Goal: Check status: Check status

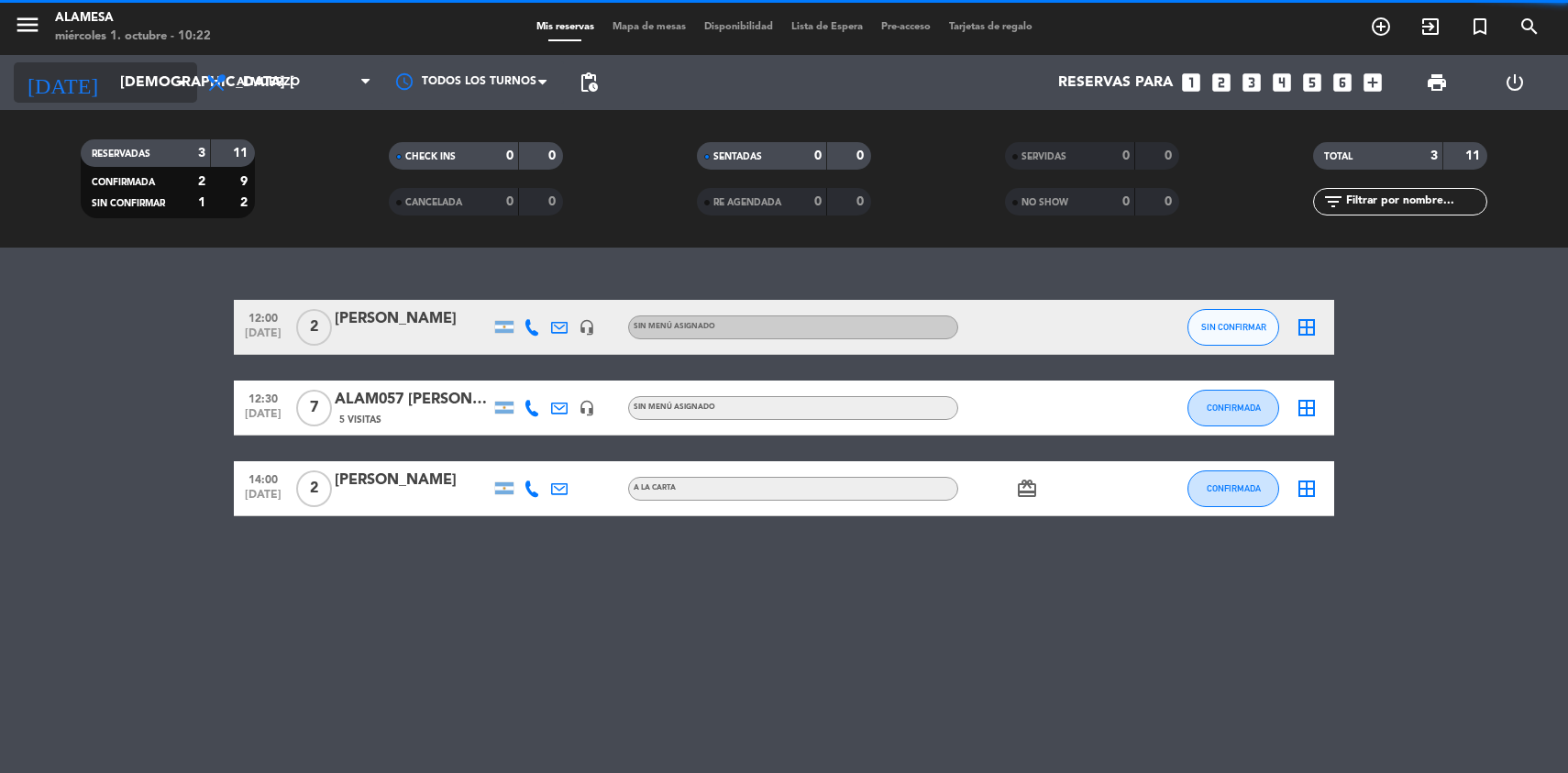
click at [111, 78] on input "[DEMOGRAPHIC_DATA] [DATE]" at bounding box center [207, 83] width 193 height 36
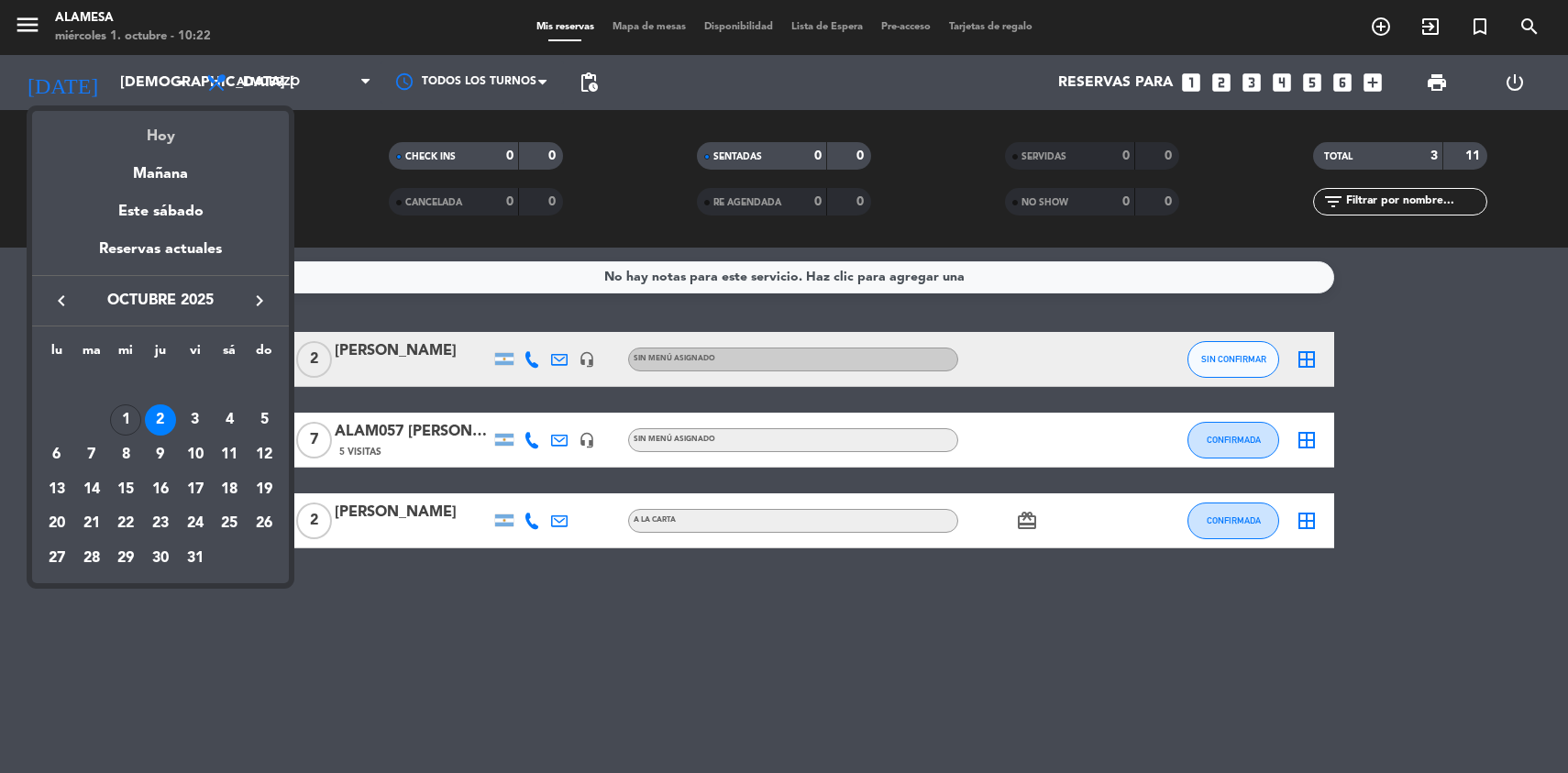
click at [157, 133] on div "Hoy" at bounding box center [160, 130] width 257 height 37
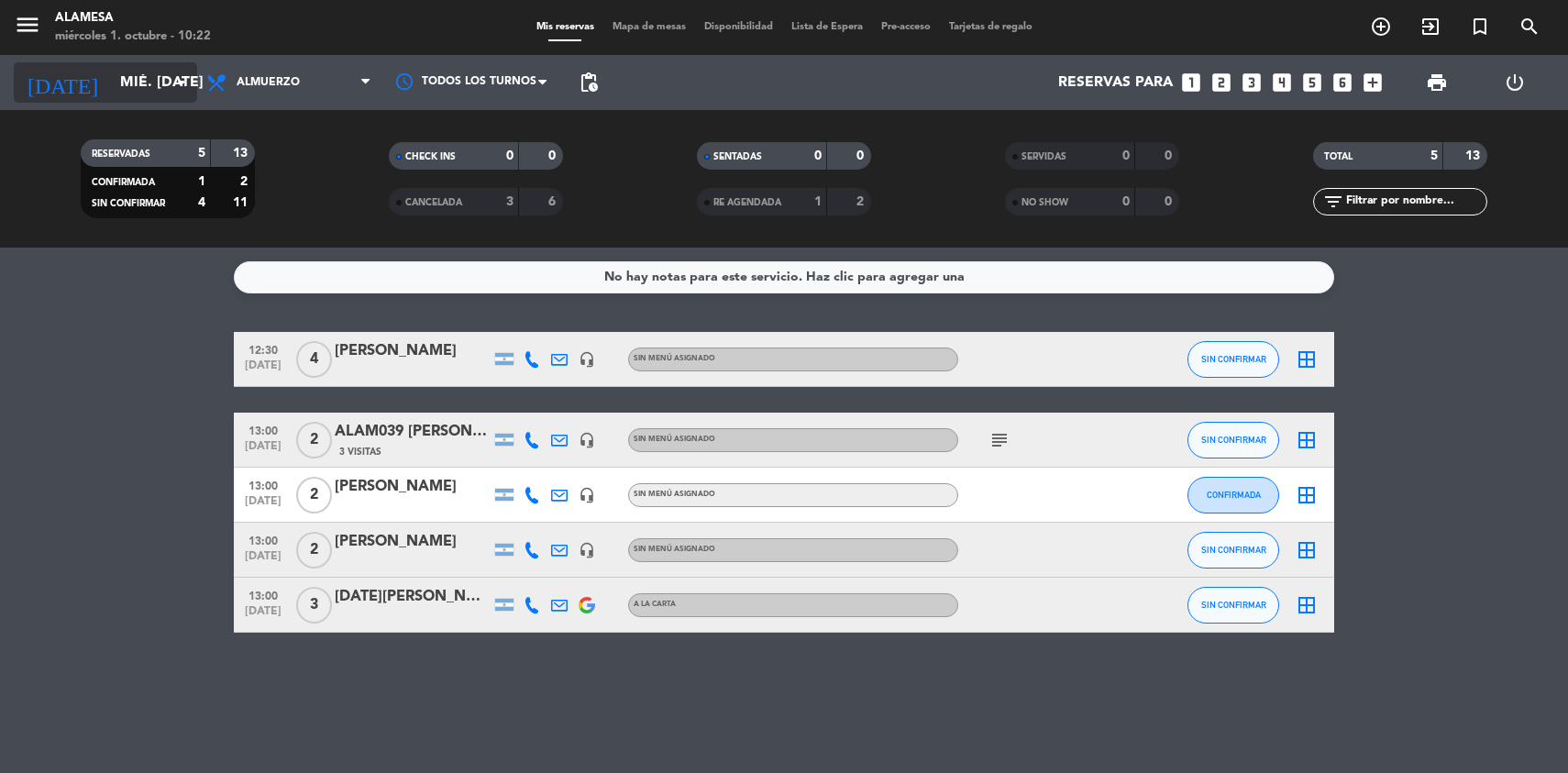
click at [124, 75] on input "mié. [DATE]" at bounding box center [207, 83] width 193 height 36
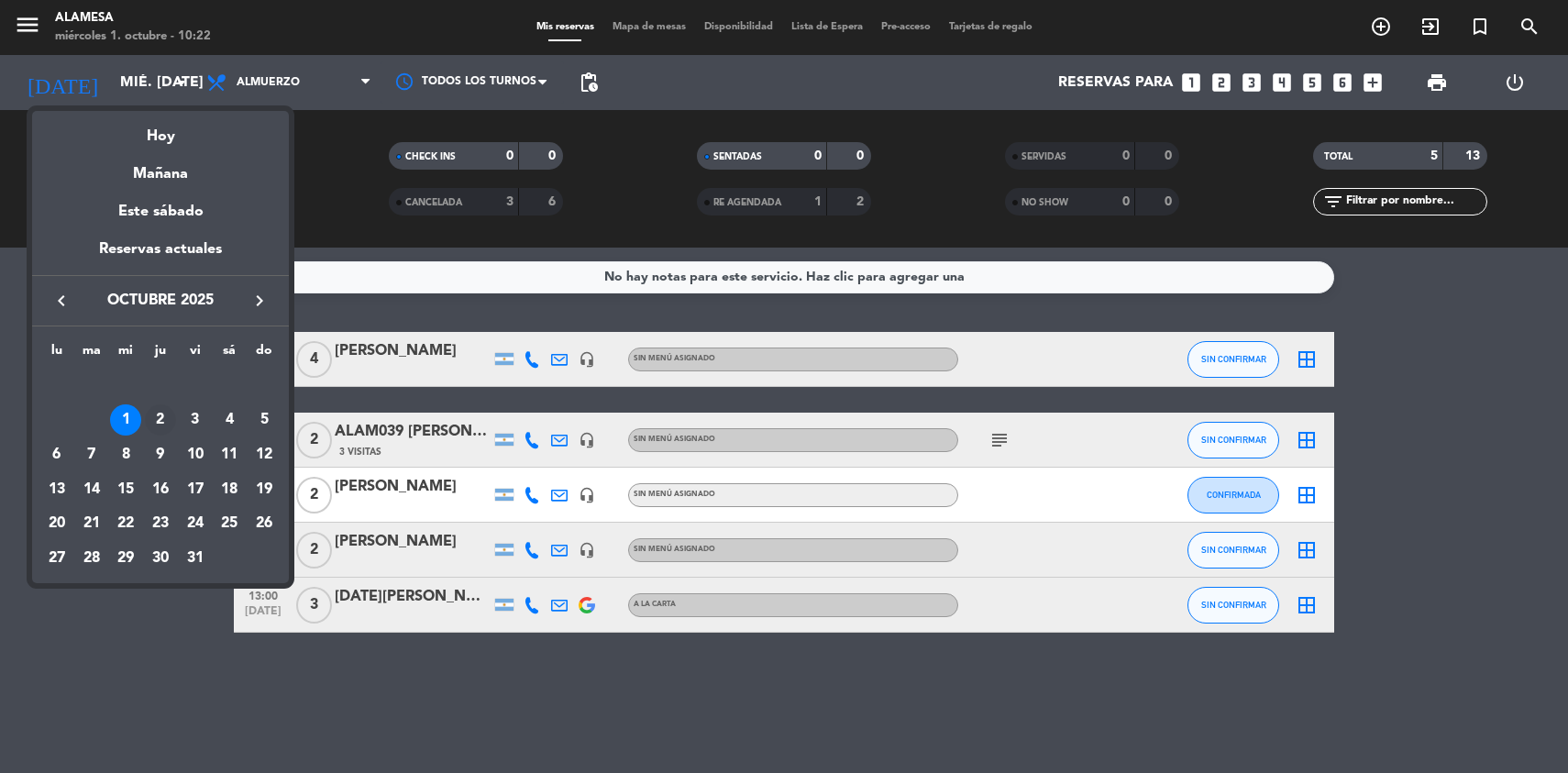
click at [159, 418] on div "2" at bounding box center [160, 420] width 31 height 31
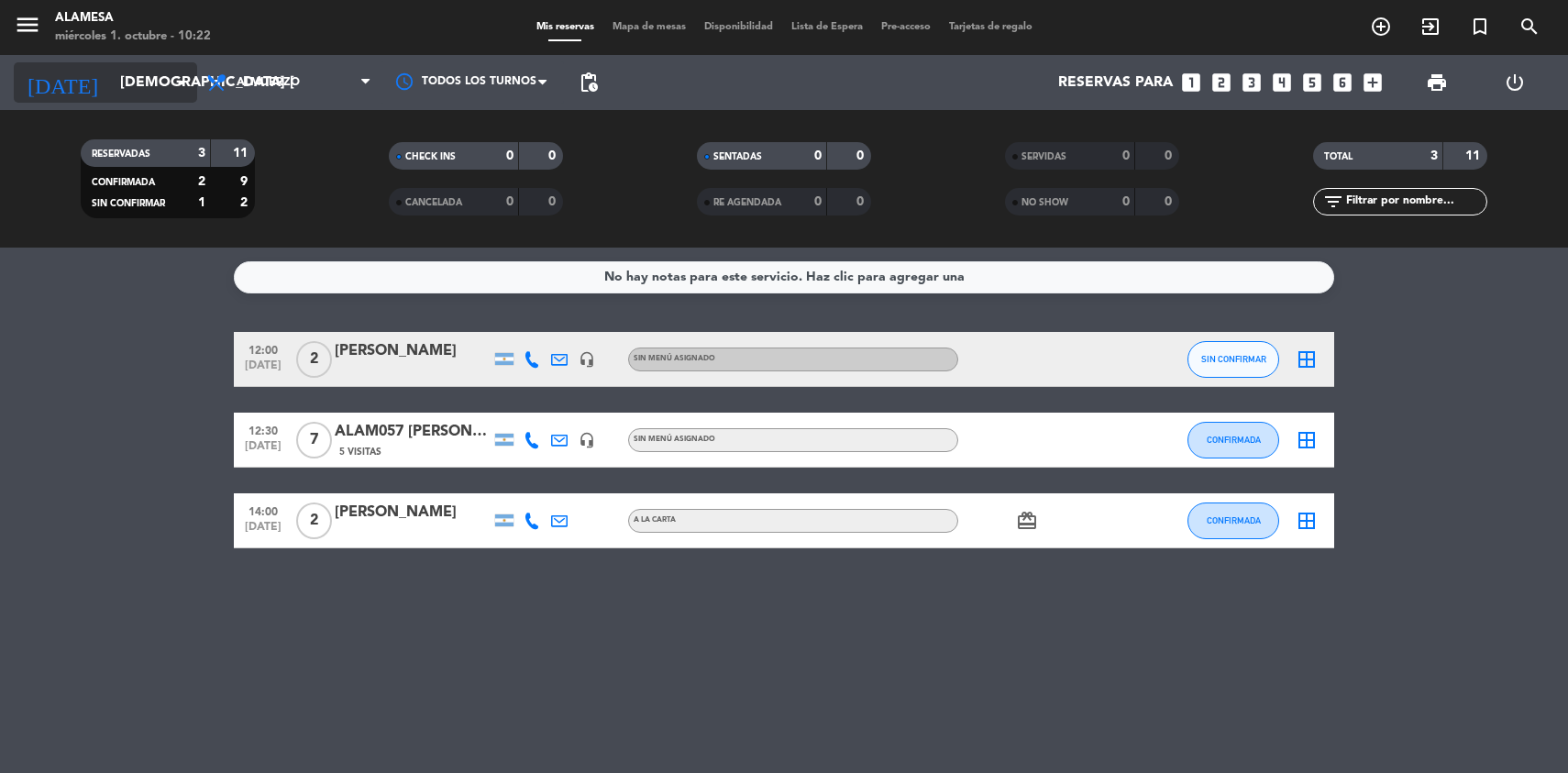
click at [113, 78] on input "[DEMOGRAPHIC_DATA] [DATE]" at bounding box center [207, 83] width 193 height 36
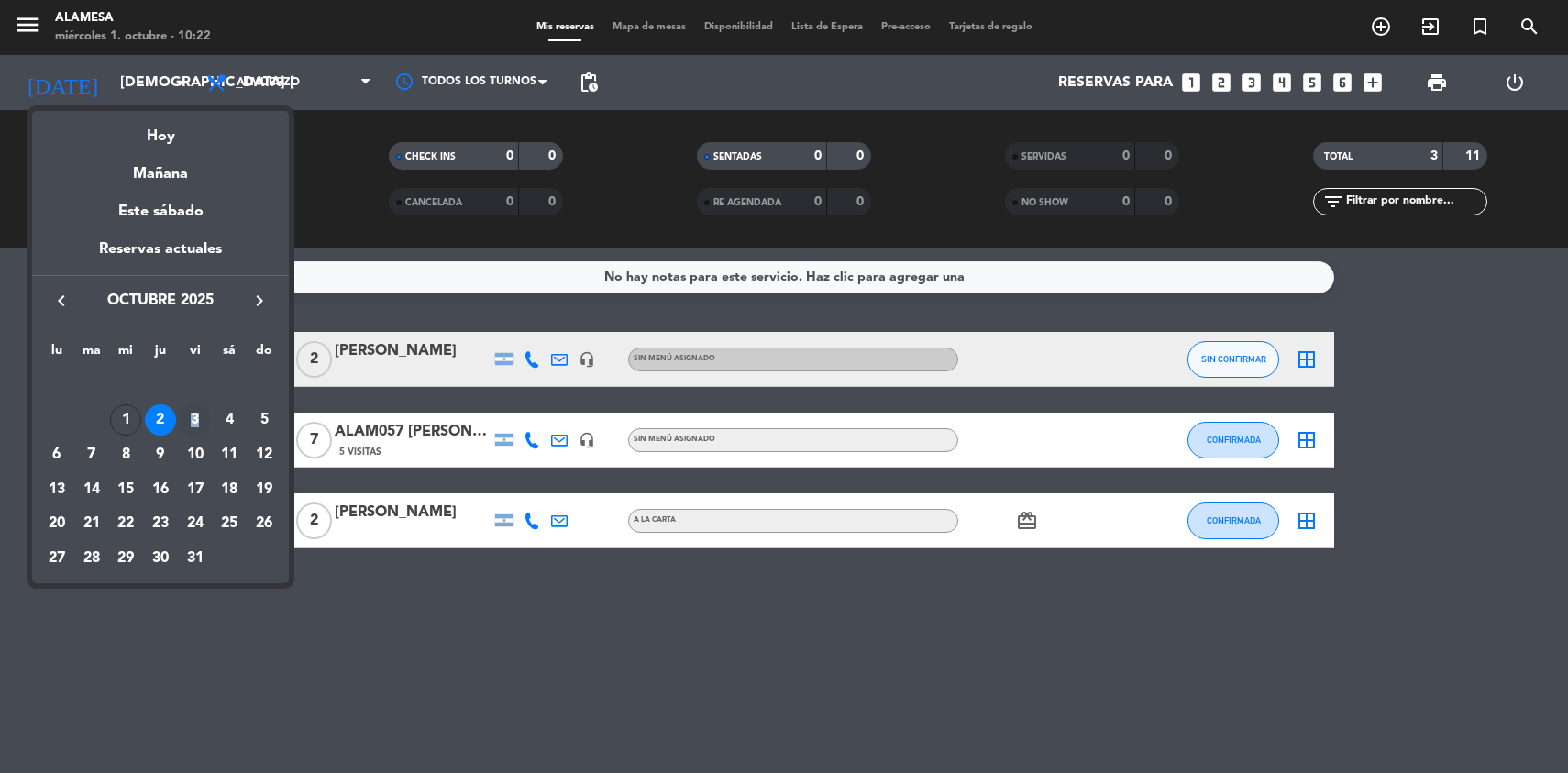
click at [194, 418] on div "3" at bounding box center [194, 420] width 31 height 31
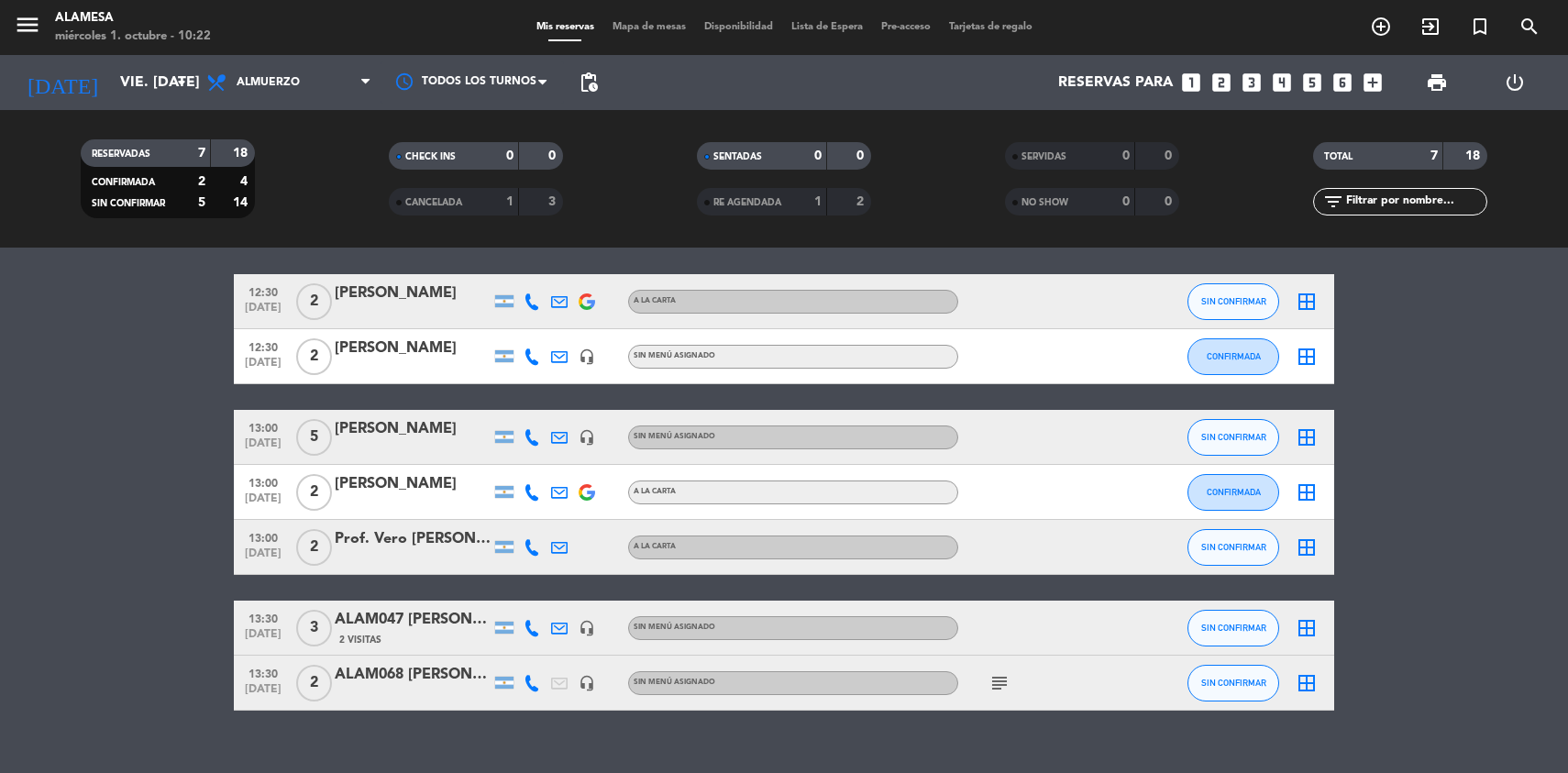
scroll to position [87, 0]
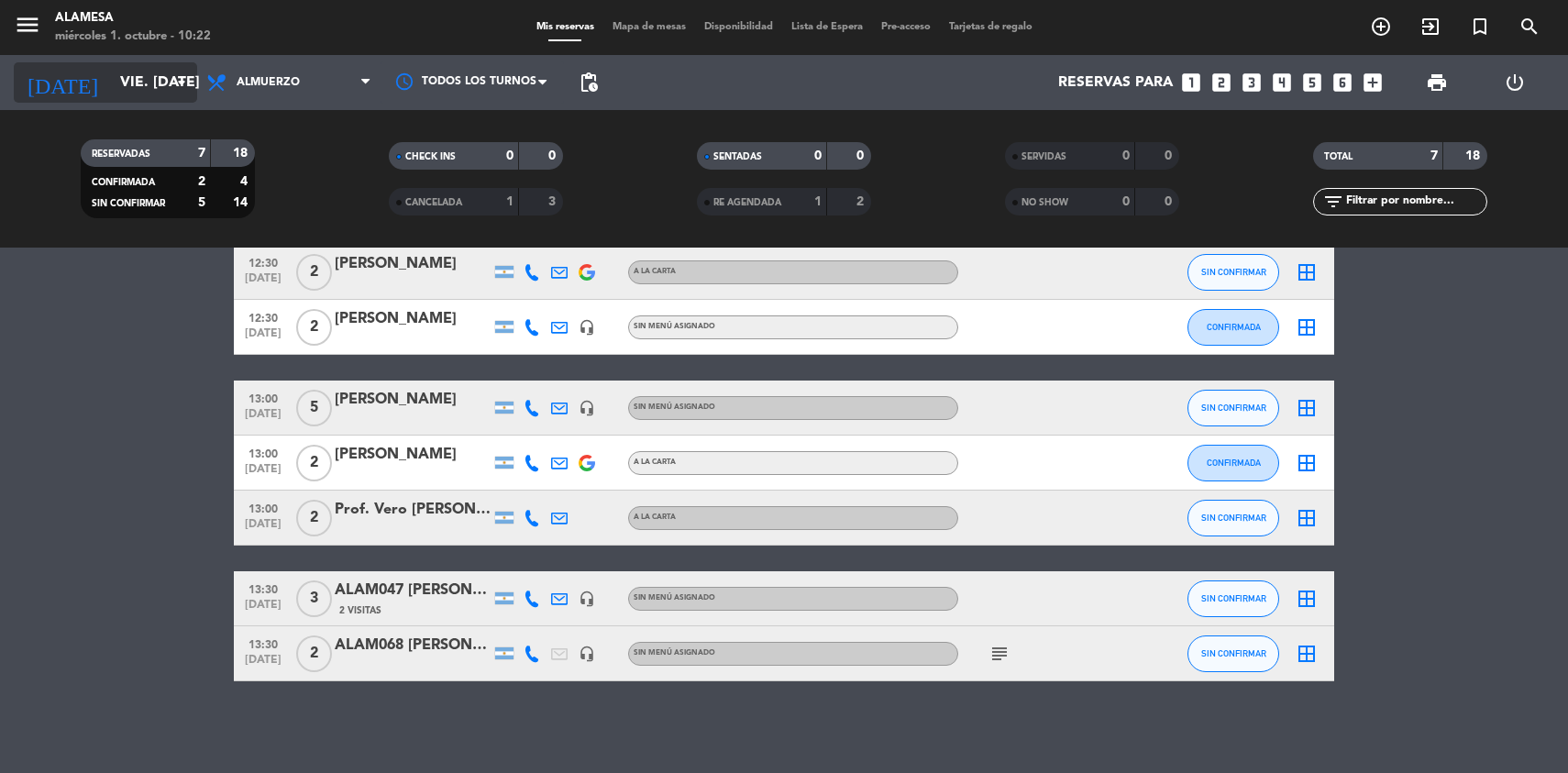
click at [111, 76] on input "vie. [DATE]" at bounding box center [207, 83] width 193 height 36
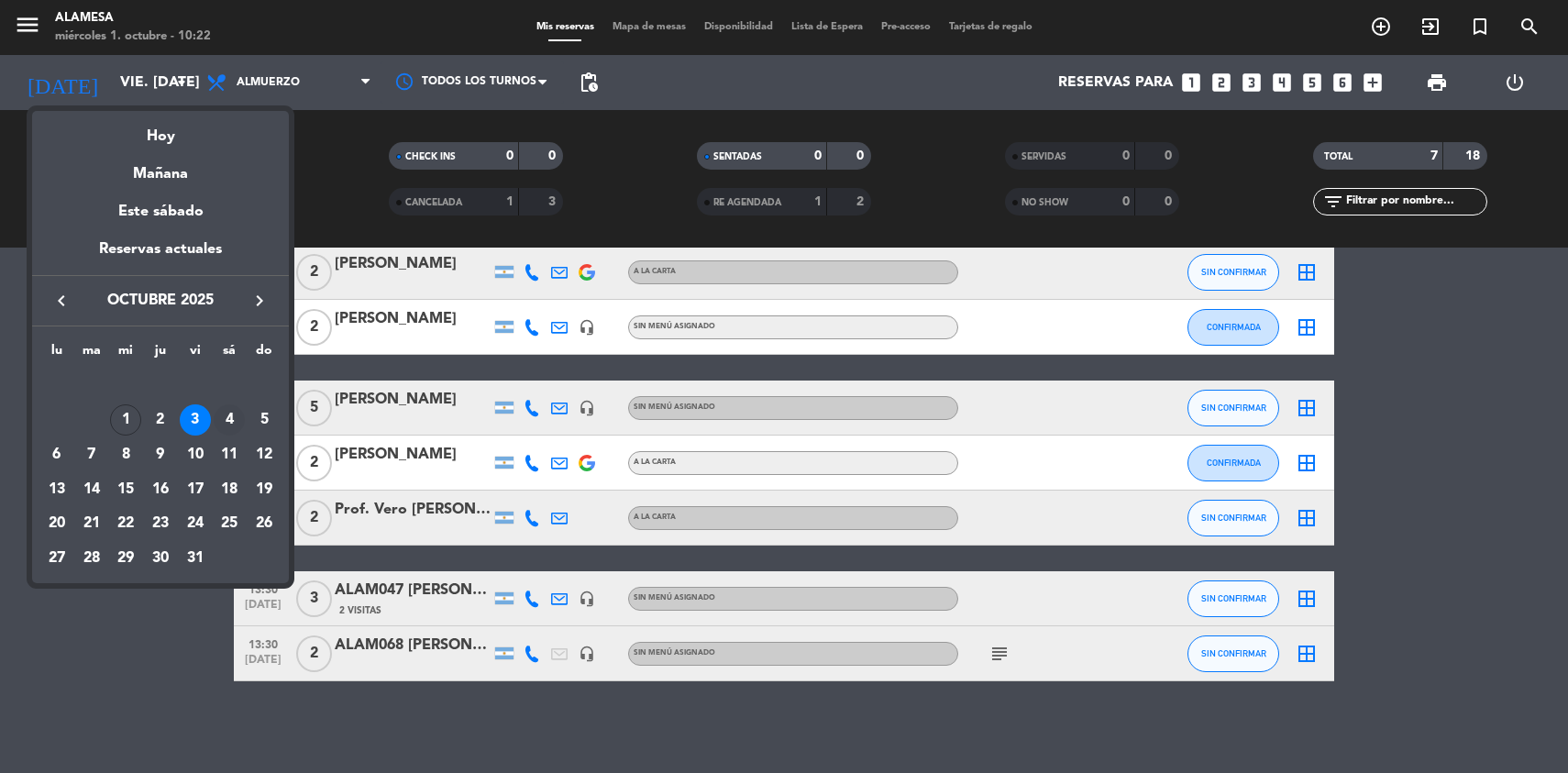
click at [228, 414] on div "4" at bounding box center [229, 420] width 31 height 31
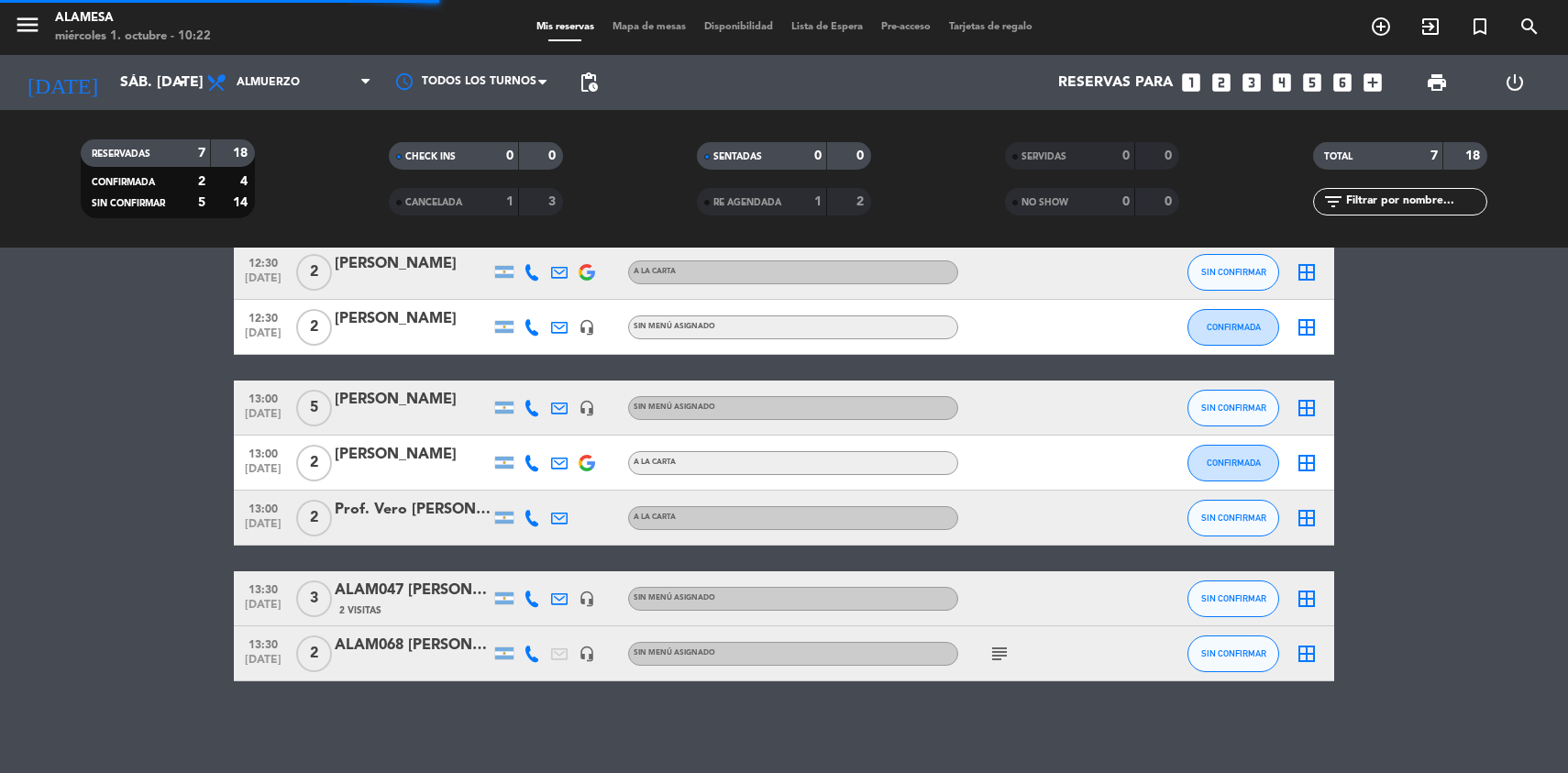
scroll to position [0, 0]
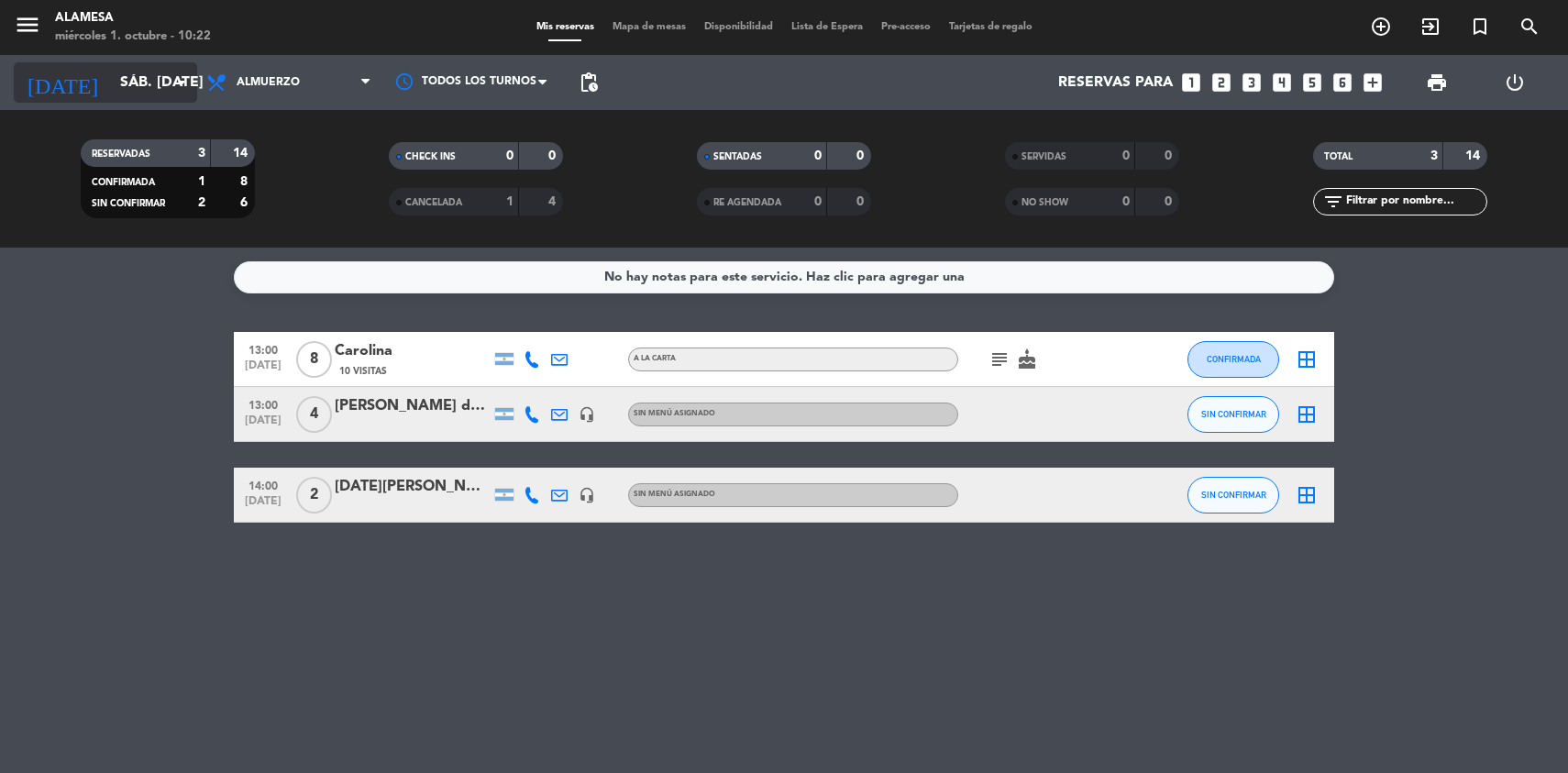
click at [121, 97] on input "sáb. [DATE]" at bounding box center [207, 83] width 193 height 36
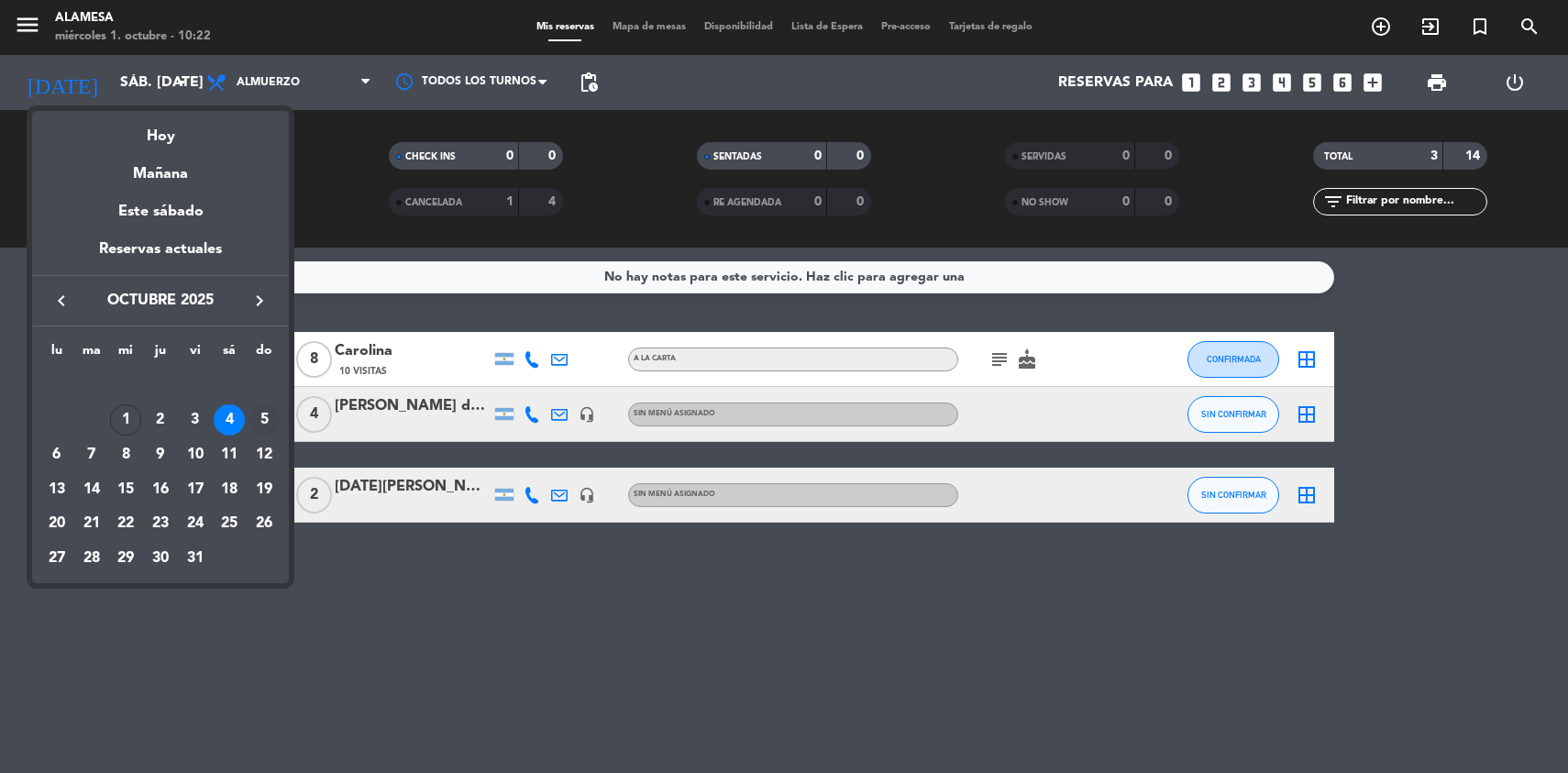
click at [268, 422] on div "5" at bounding box center [264, 420] width 31 height 31
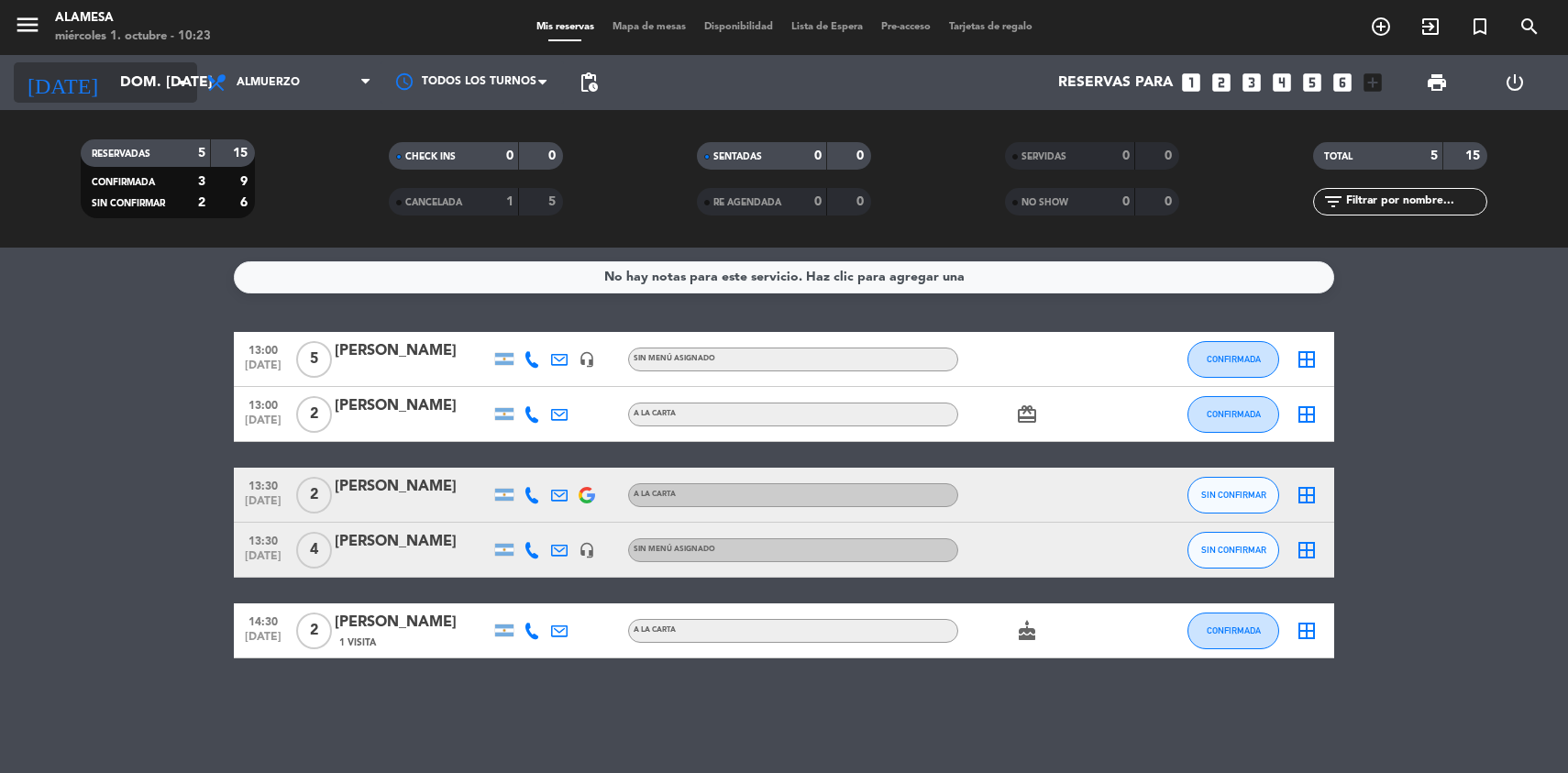
click at [134, 85] on input "dom. [DATE]" at bounding box center [207, 83] width 193 height 36
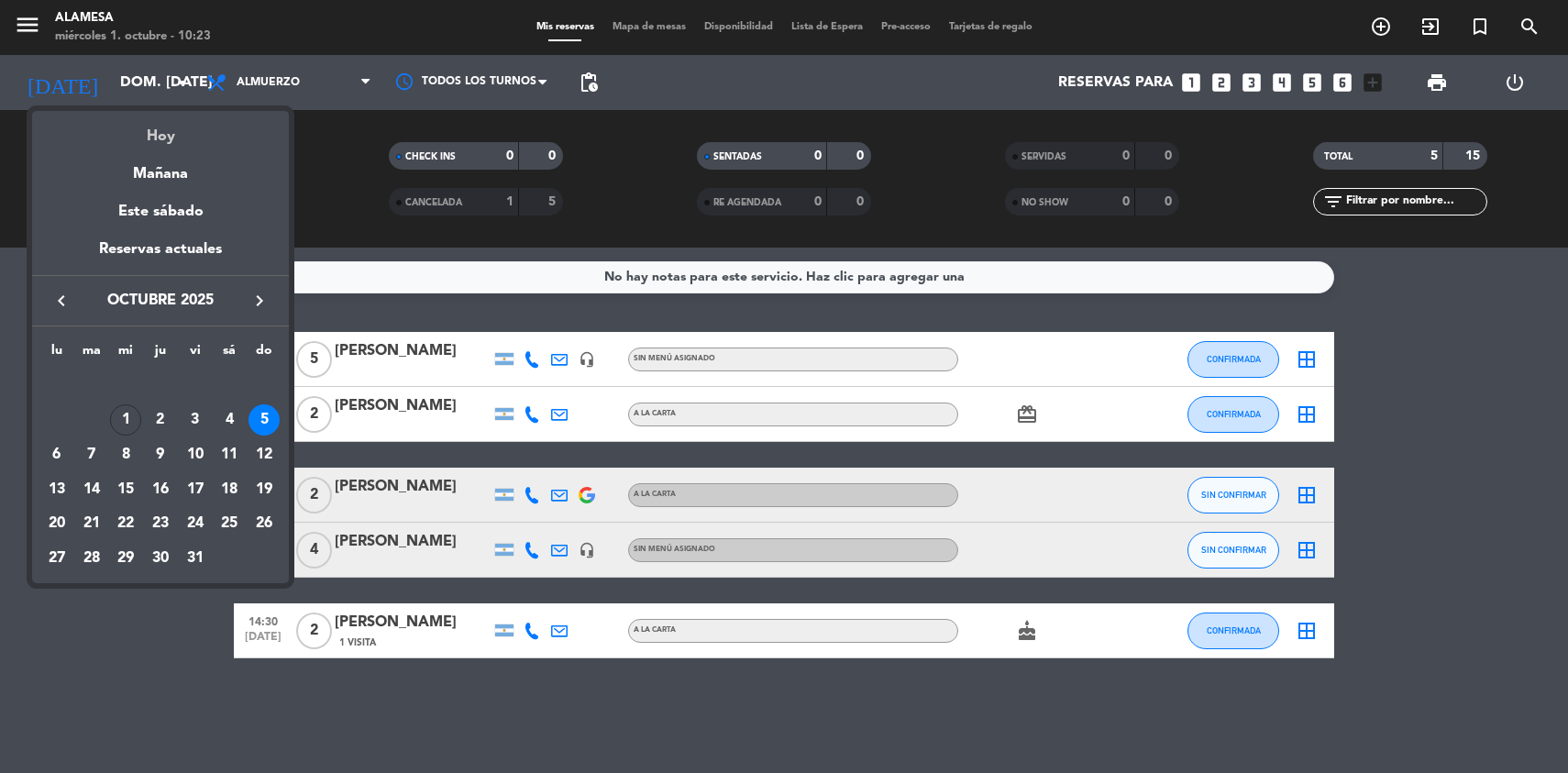
click at [164, 142] on div "Hoy" at bounding box center [160, 130] width 257 height 37
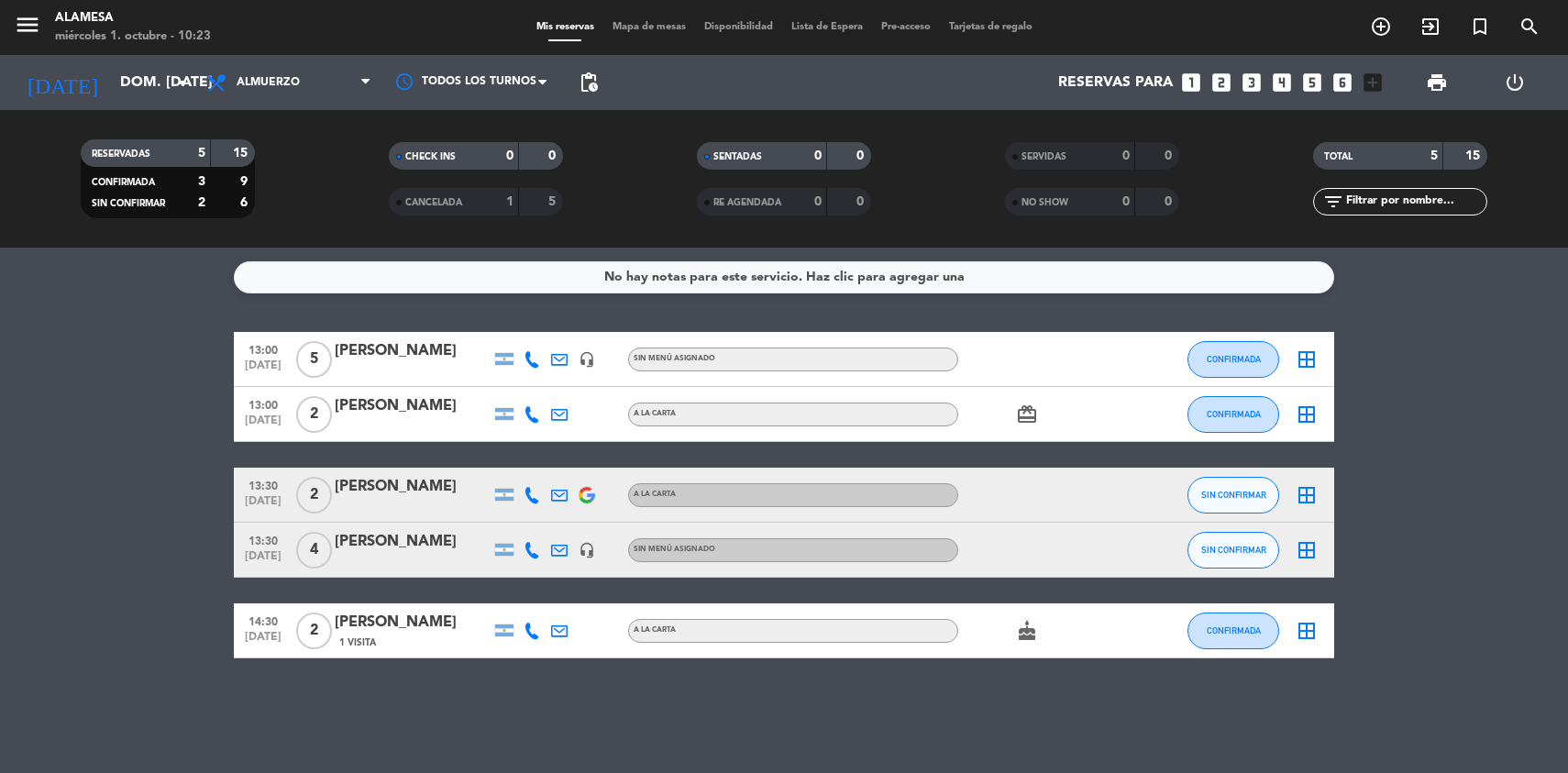
type input "mié. [DATE]"
